Goal: Task Accomplishment & Management: Use online tool/utility

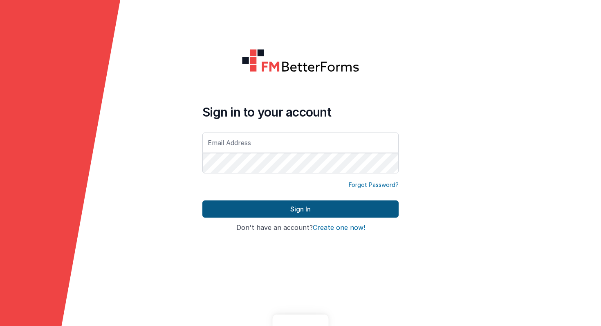
type input "[PERSON_NAME][EMAIL_ADDRESS][PERSON_NAME][DOMAIN_NAME]"
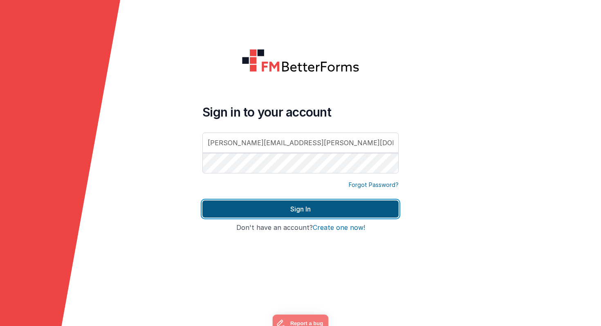
click at [290, 211] on button "Sign In" at bounding box center [300, 208] width 196 height 17
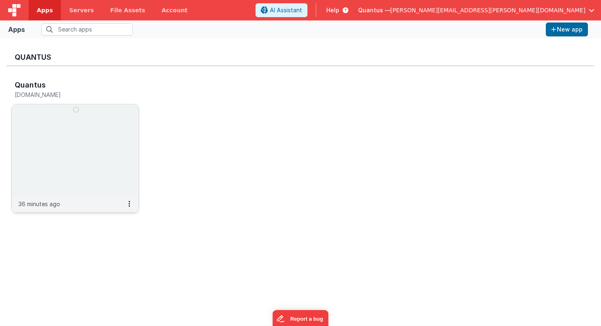
click at [80, 172] on img at bounding box center [75, 150] width 127 height 92
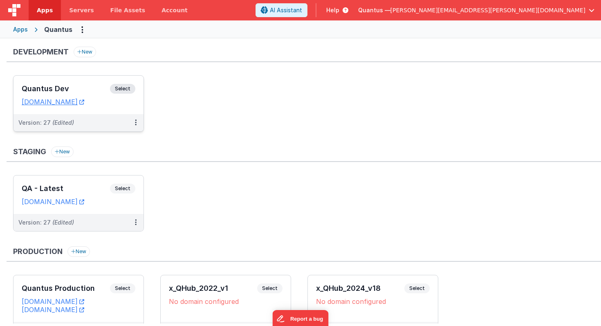
click at [102, 112] on div "Quantus Dev Select URLs [DOMAIN_NAME]" at bounding box center [78, 95] width 130 height 38
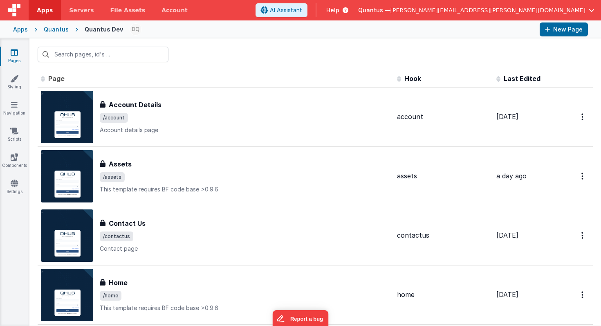
click at [505, 79] on span "Last Edited" at bounding box center [522, 78] width 37 height 8
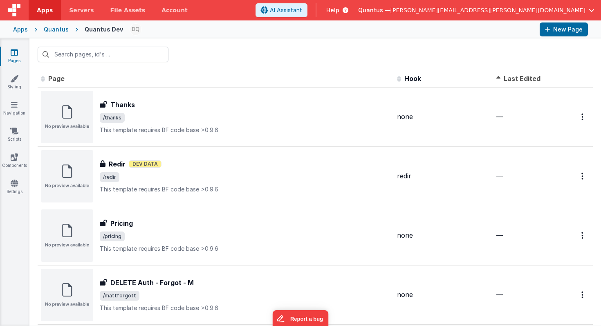
click at [506, 78] on span "Last Edited" at bounding box center [522, 78] width 37 height 8
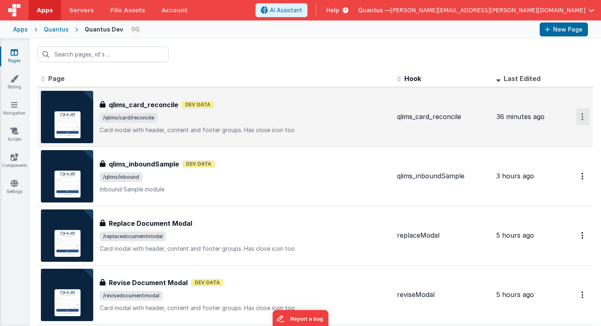
click at [576, 117] on button "Options" at bounding box center [582, 116] width 13 height 17
click at [550, 135] on link "Preview" at bounding box center [554, 135] width 72 height 15
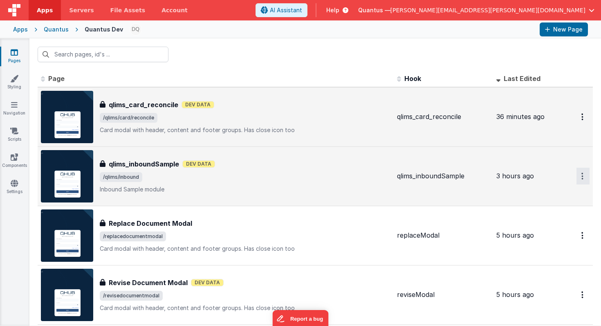
click at [576, 175] on button "Options" at bounding box center [582, 176] width 13 height 17
click at [553, 193] on link "Preview" at bounding box center [554, 195] width 72 height 15
click at [576, 114] on button "Options" at bounding box center [582, 116] width 13 height 17
click at [553, 134] on link "Preview" at bounding box center [554, 135] width 72 height 15
click at [581, 177] on icon "Options" at bounding box center [582, 176] width 2 height 7
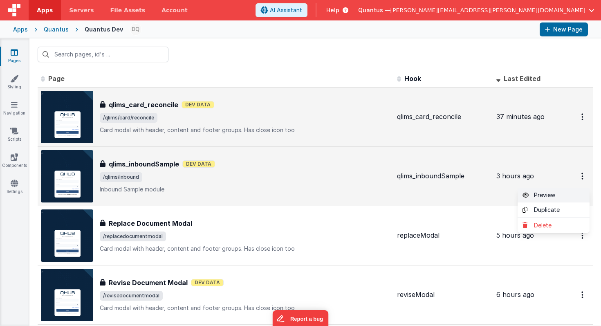
click at [536, 193] on link "Preview" at bounding box center [554, 195] width 72 height 15
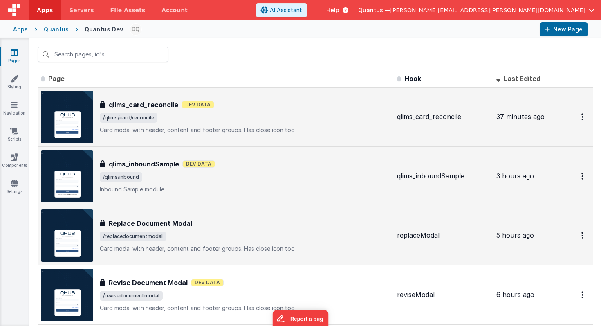
click at [242, 231] on div "Replace Document Modal Replace Document Modal /replacedocumentmodal Card modal …" at bounding box center [245, 235] width 291 height 34
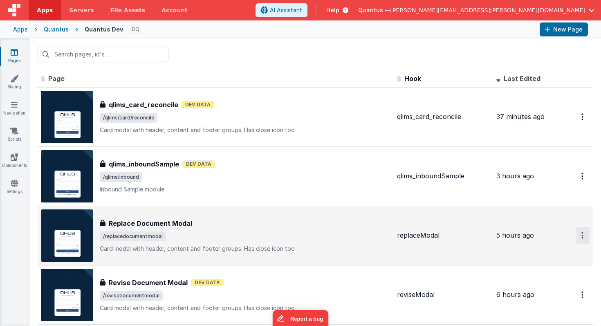
click at [578, 234] on button "Options" at bounding box center [582, 235] width 13 height 17
click at [527, 254] on link "Preview" at bounding box center [554, 254] width 72 height 15
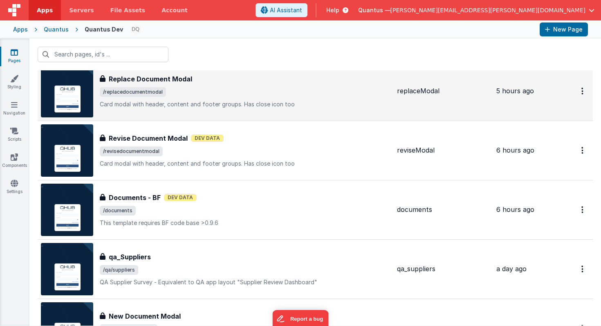
scroll to position [146, 0]
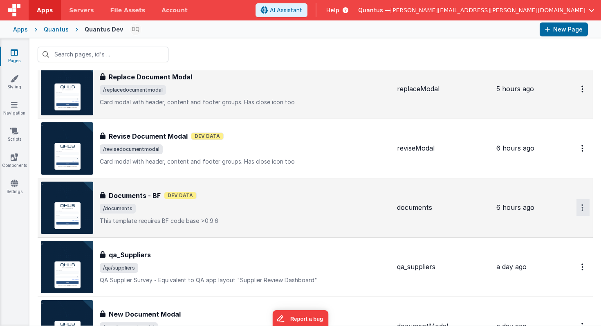
click at [581, 207] on icon "Options" at bounding box center [582, 207] width 2 height 7
click at [538, 224] on link "Preview" at bounding box center [554, 226] width 72 height 15
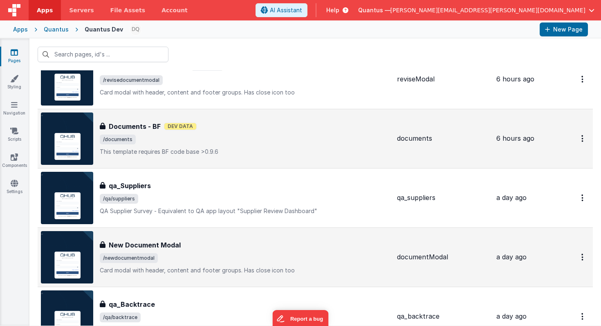
scroll to position [217, 0]
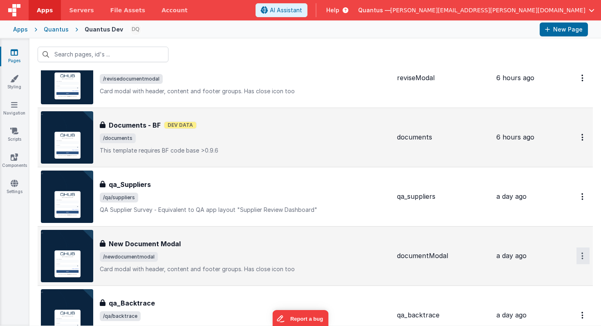
click at [581, 256] on icon "Options" at bounding box center [582, 255] width 2 height 7
click at [547, 274] on link "Preview" at bounding box center [554, 274] width 72 height 15
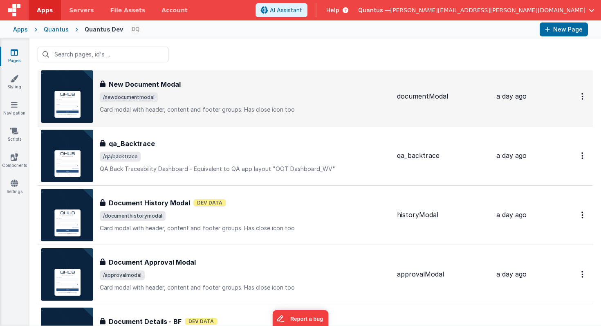
scroll to position [378, 0]
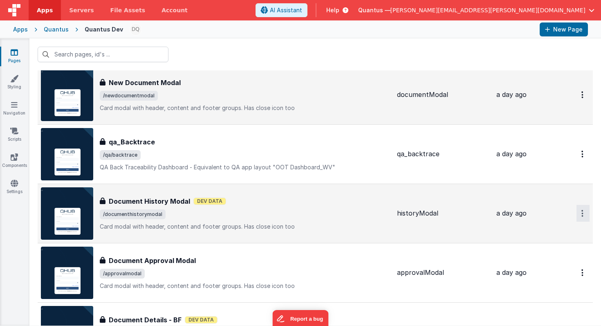
click at [581, 213] on icon "Options" at bounding box center [582, 213] width 2 height 7
click at [551, 229] on link "Preview" at bounding box center [554, 232] width 72 height 15
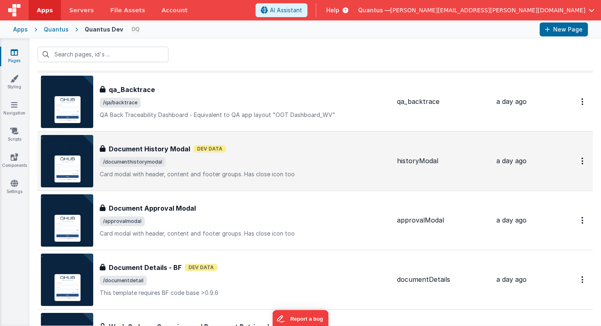
scroll to position [433, 0]
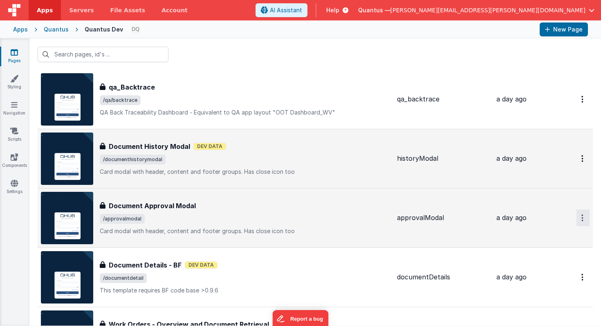
click at [581, 217] on icon "Options" at bounding box center [582, 217] width 2 height 7
click at [553, 235] on link "Preview" at bounding box center [554, 236] width 72 height 15
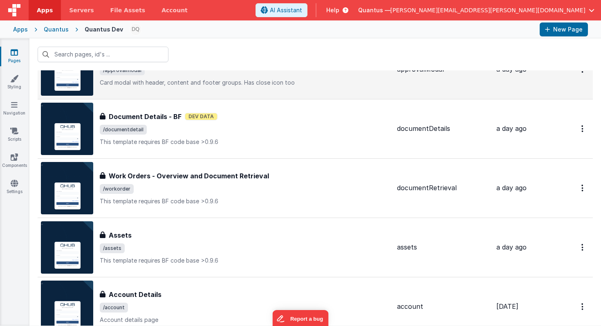
scroll to position [591, 0]
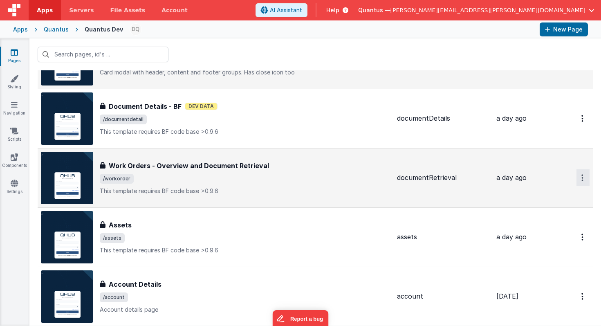
click at [581, 175] on icon "Options" at bounding box center [582, 177] width 2 height 7
click at [581, 178] on icon "Options" at bounding box center [582, 177] width 2 height 7
click at [545, 197] on link "Preview" at bounding box center [554, 196] width 72 height 15
